Goal: Transaction & Acquisition: Subscribe to service/newsletter

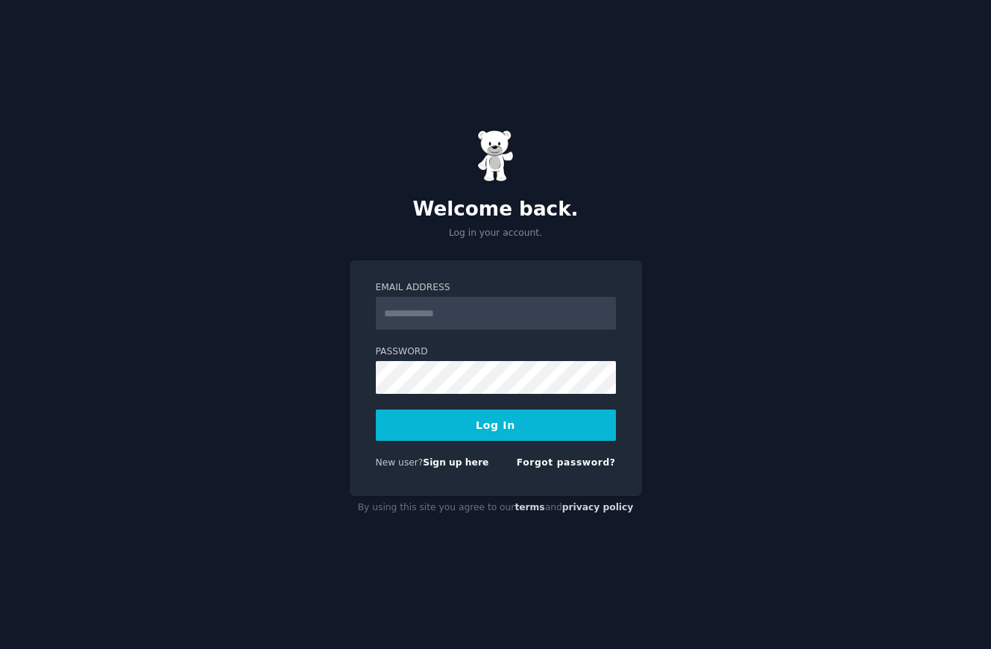
type input "**********"
click at [415, 406] on form "**********" at bounding box center [496, 378] width 240 height 194
click at [420, 421] on button "Log In" at bounding box center [496, 424] width 240 height 31
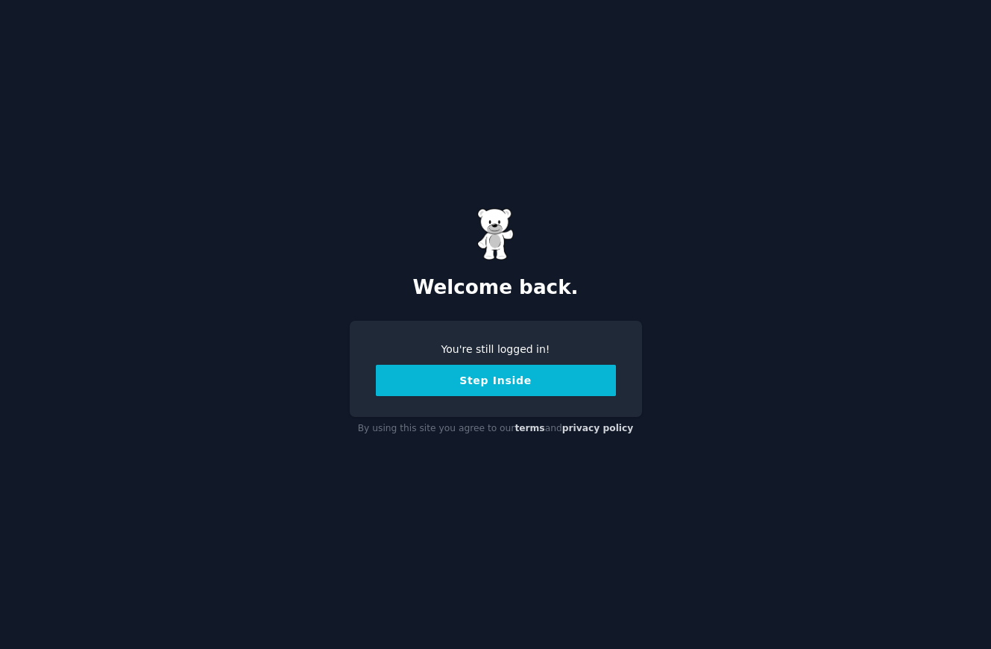
click at [530, 388] on button "Step Inside" at bounding box center [496, 380] width 240 height 31
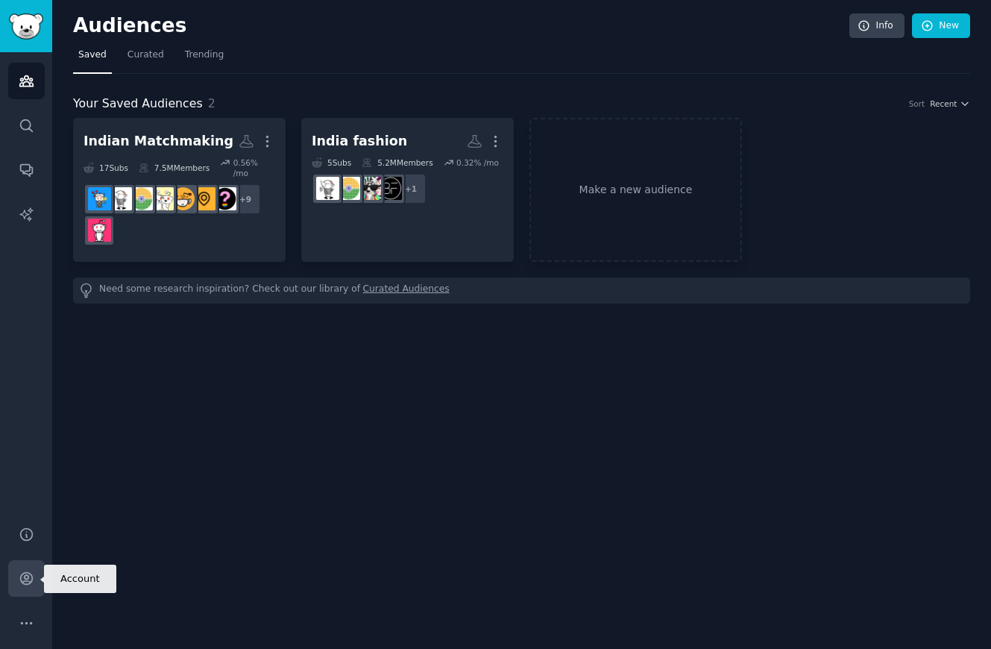
click at [33, 568] on link "Account" at bounding box center [26, 578] width 37 height 37
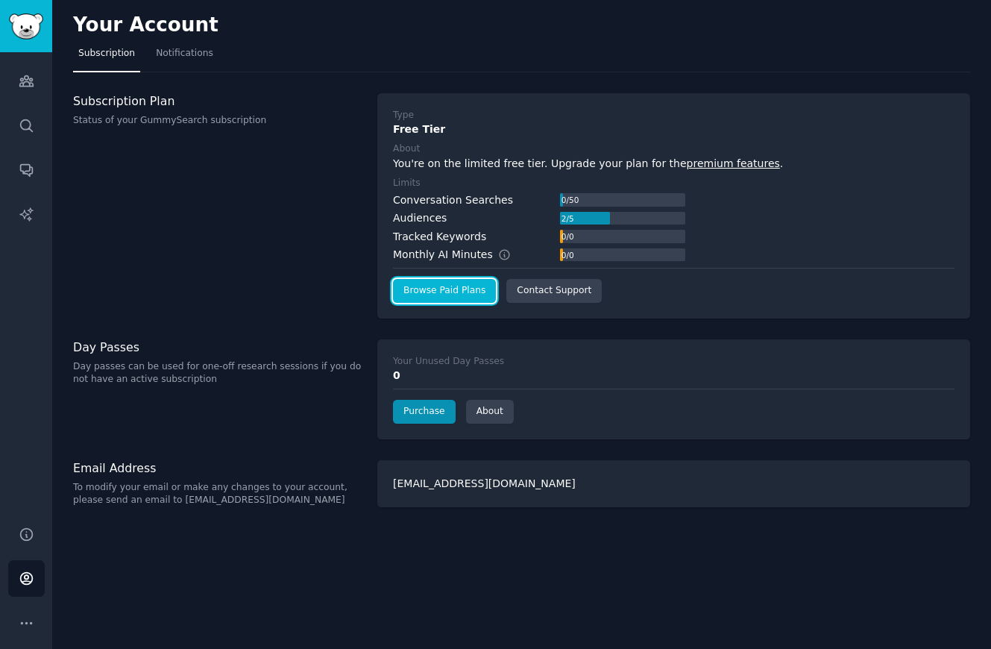
click at [440, 288] on link "Browse Paid Plans" at bounding box center [444, 291] width 103 height 24
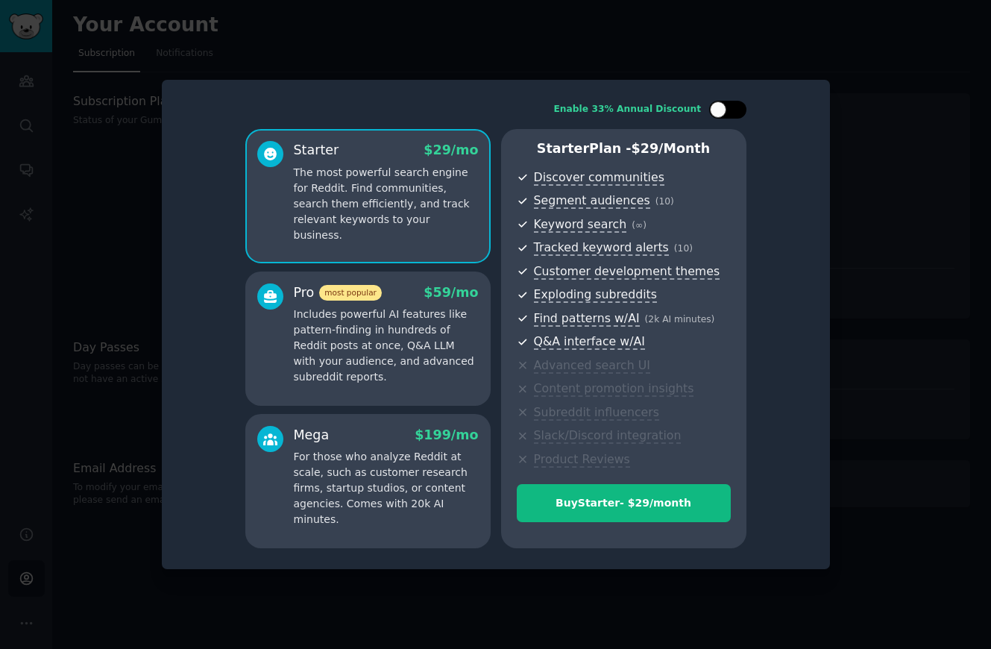
click at [726, 111] on div at bounding box center [727, 110] width 37 height 18
click at [714, 107] on div at bounding box center [727, 110] width 37 height 18
checkbox input "false"
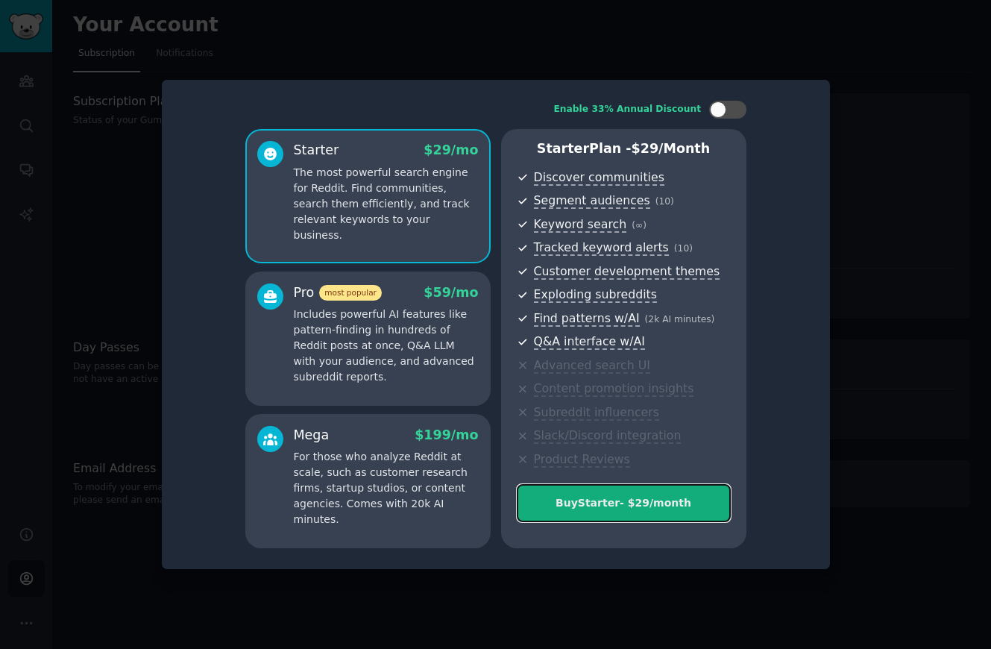
click at [601, 484] on button "Buy Starter - $ 29 /month" at bounding box center [624, 503] width 214 height 38
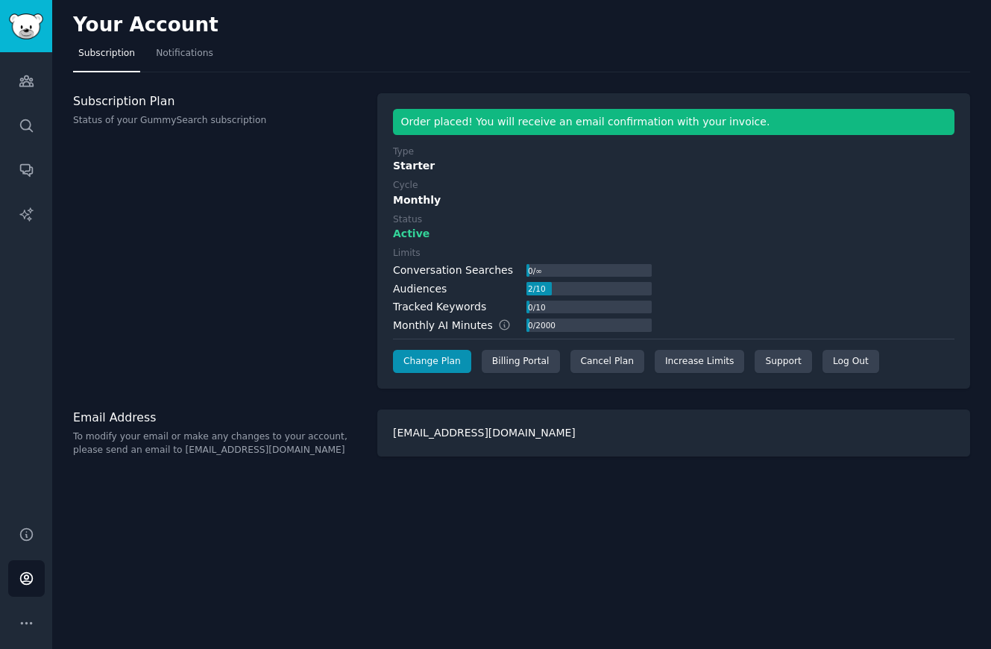
click at [107, 22] on h2 "Your Account" at bounding box center [145, 25] width 145 height 24
click at [24, 565] on link "Account" at bounding box center [26, 578] width 37 height 37
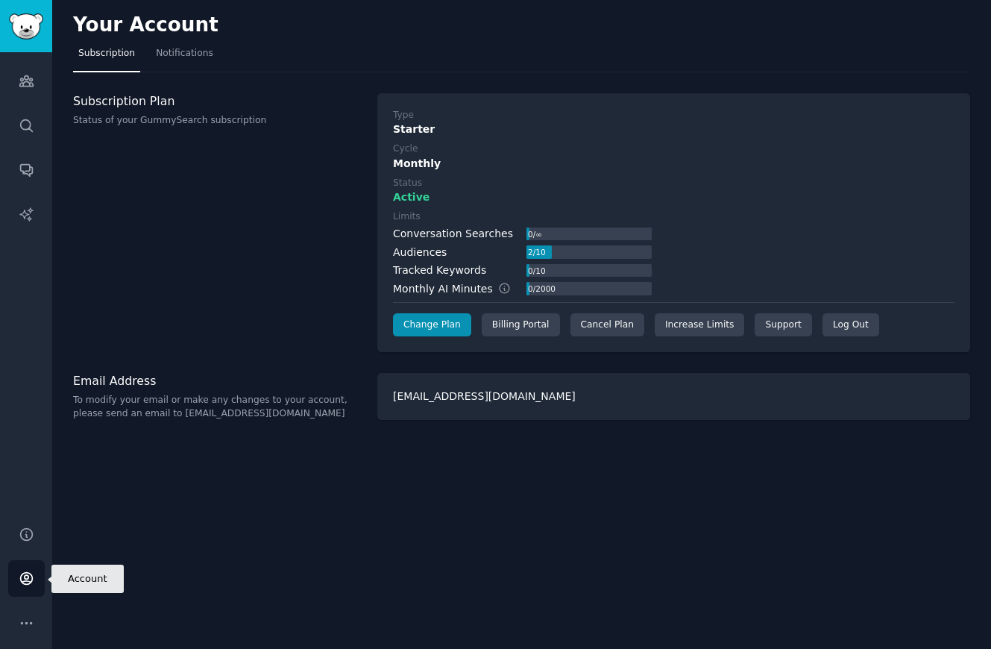
click at [28, 572] on icon "Sidebar" at bounding box center [27, 578] width 16 height 16
click at [31, 84] on icon "Sidebar" at bounding box center [25, 81] width 13 height 10
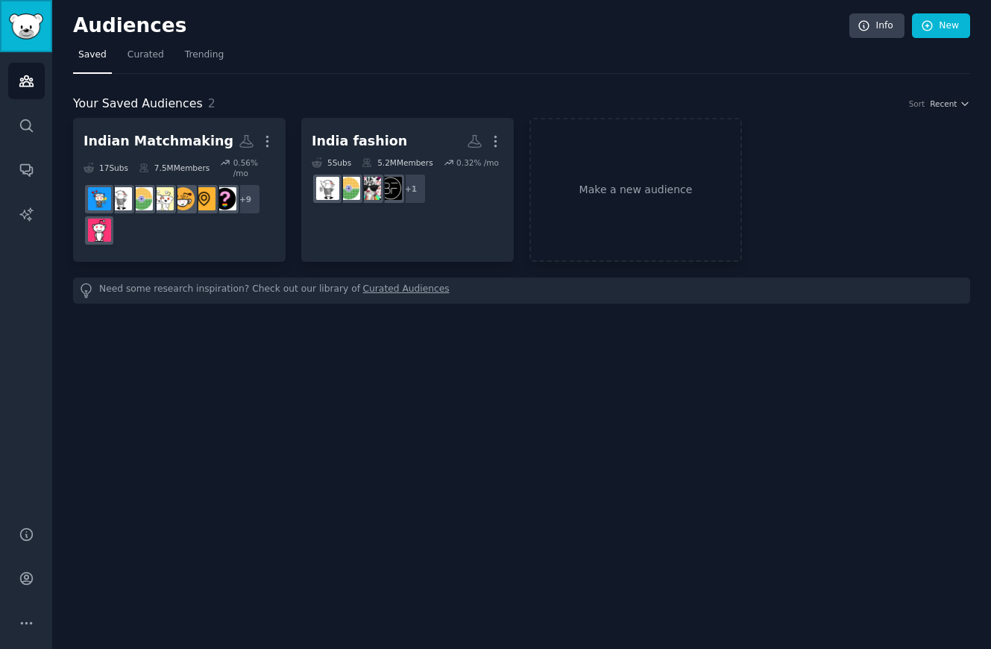
click at [22, 28] on img "Sidebar" at bounding box center [26, 26] width 34 height 26
